Goal: Navigation & Orientation: Find specific page/section

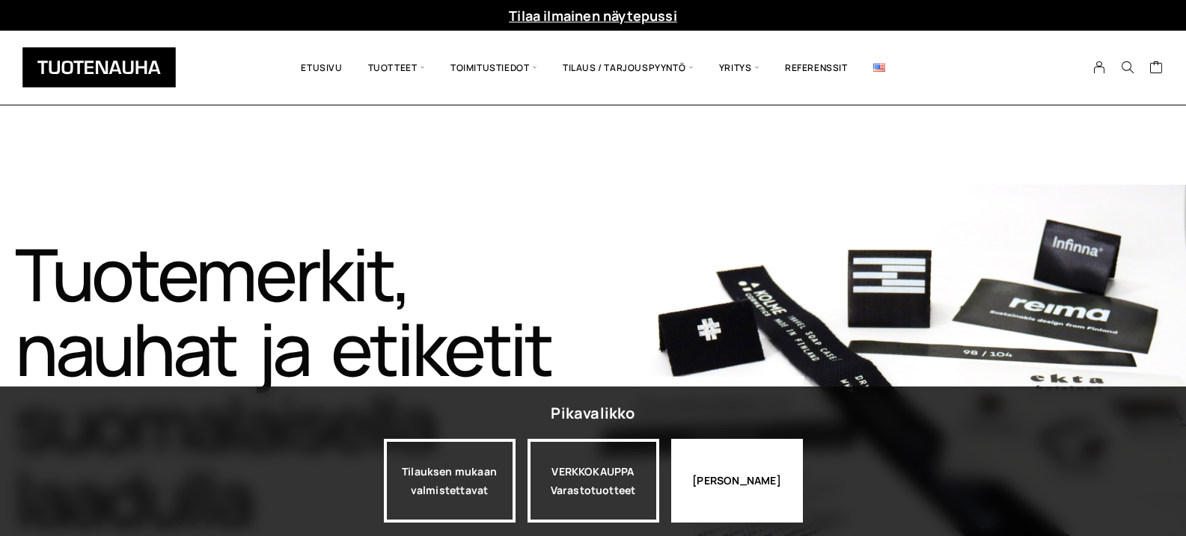
click at [752, 476] on div "[PERSON_NAME]" at bounding box center [737, 481] width 132 height 84
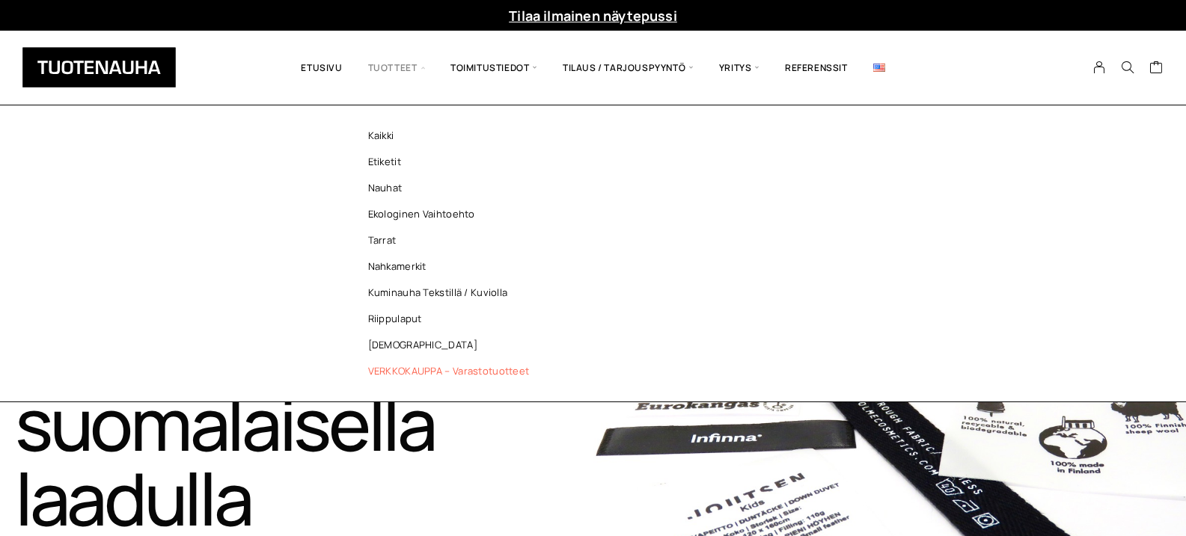
click at [406, 369] on link "VERKKOKAUPPA – Varastotuotteet" at bounding box center [452, 371] width 217 height 26
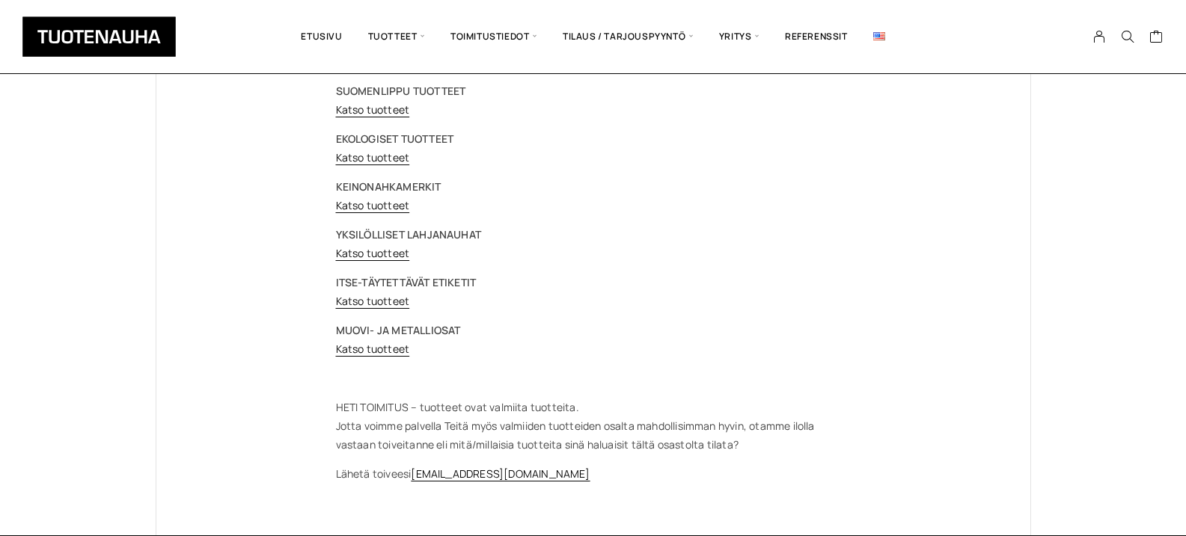
scroll to position [299, 0]
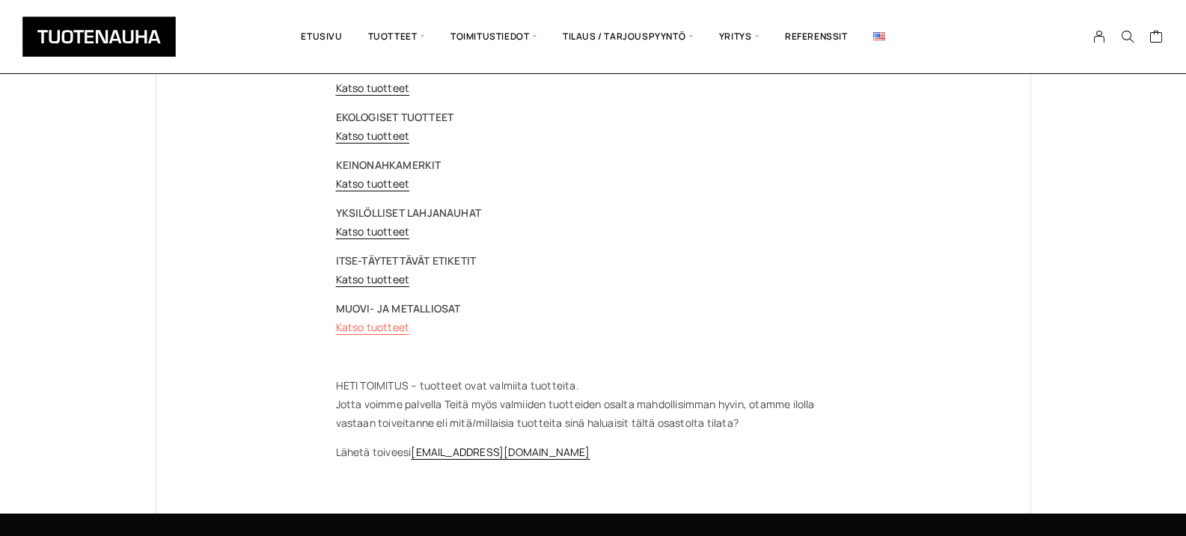
click at [354, 327] on link "Katso tuotteet" at bounding box center [373, 327] width 74 height 14
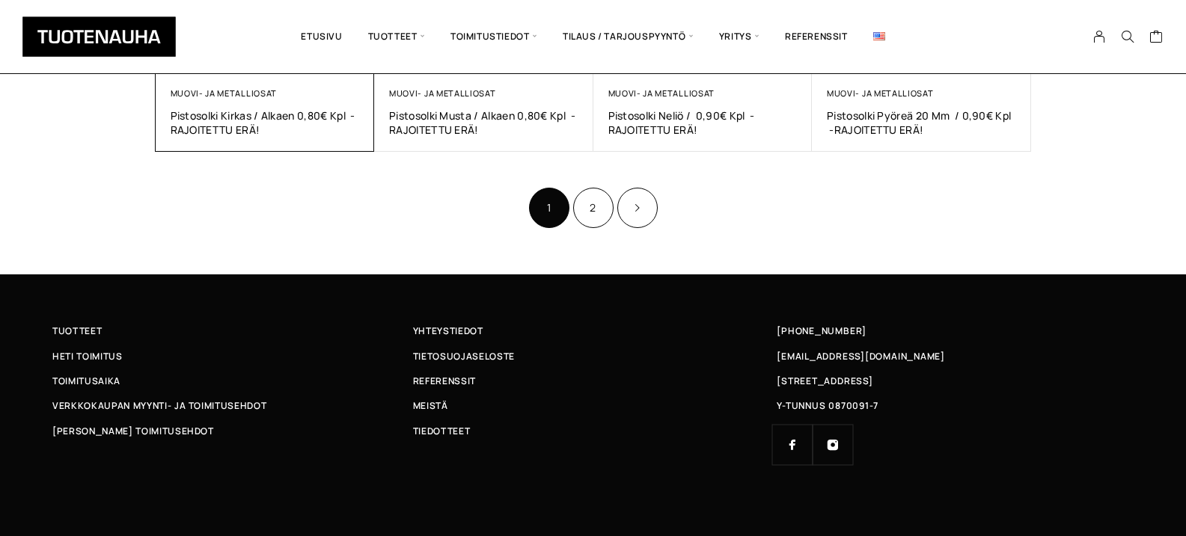
scroll to position [921, 0]
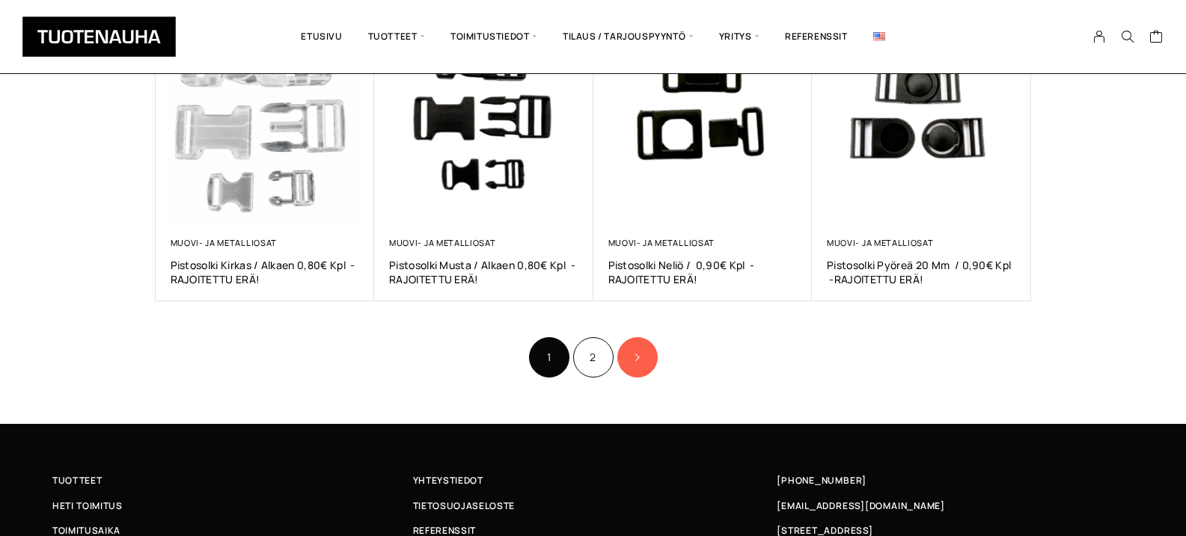
click at [622, 360] on link "Product Pagination" at bounding box center [637, 357] width 40 height 40
click at [628, 352] on link "Product Pagination" at bounding box center [637, 357] width 40 height 40
